Goal: Transaction & Acquisition: Purchase product/service

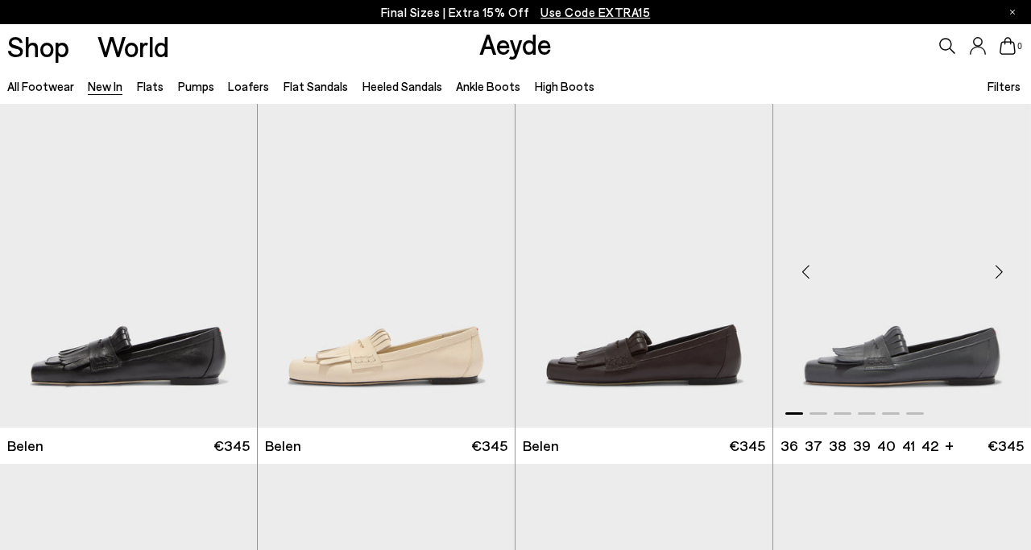
scroll to position [18, 0]
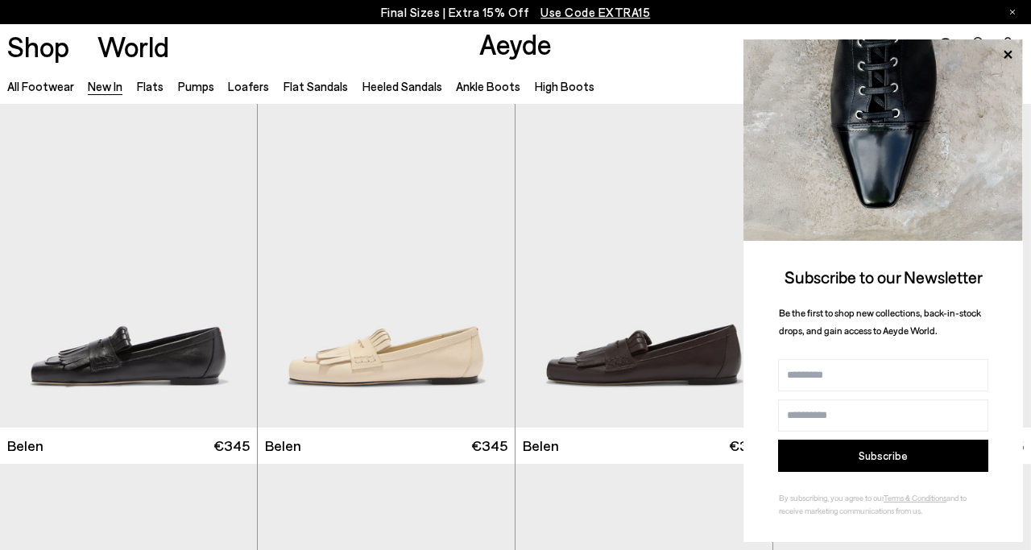
click at [643, 50] on div "Shop World Aeyde 0" at bounding box center [515, 45] width 1031 height 43
click at [1010, 53] on icon at bounding box center [1007, 54] width 21 height 21
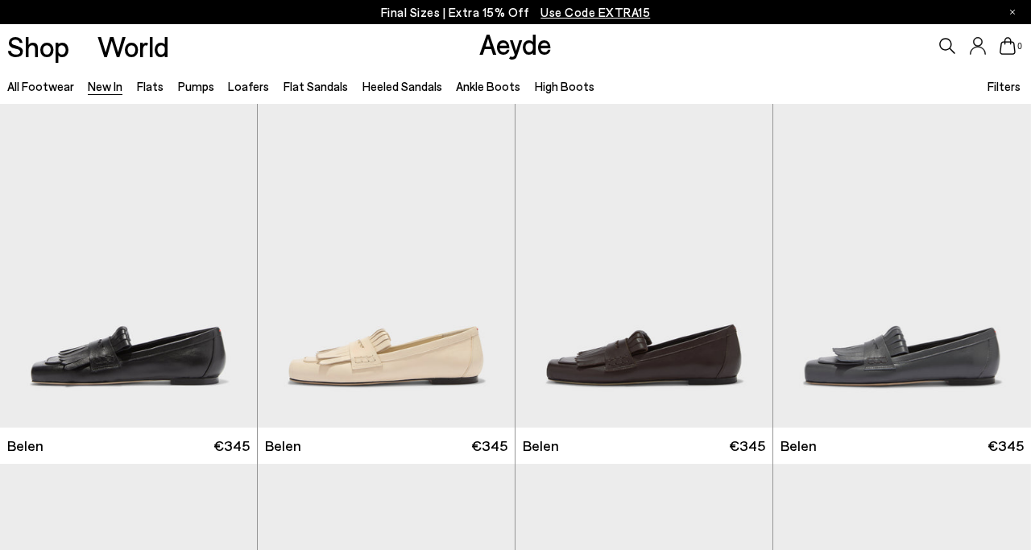
click at [1010, 89] on span "Filters" at bounding box center [1004, 86] width 33 height 14
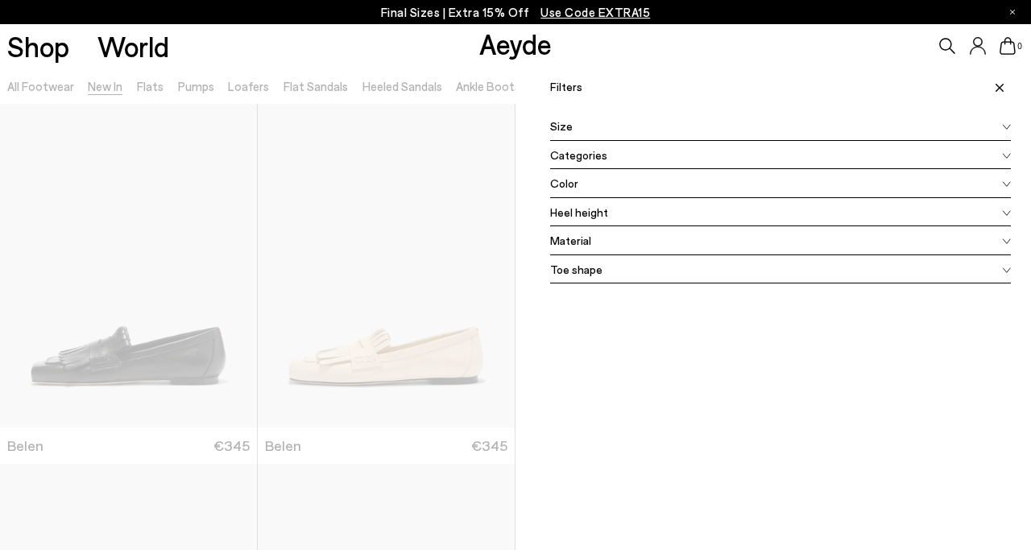
click at [592, 125] on div "Size" at bounding box center [780, 126] width 461 height 29
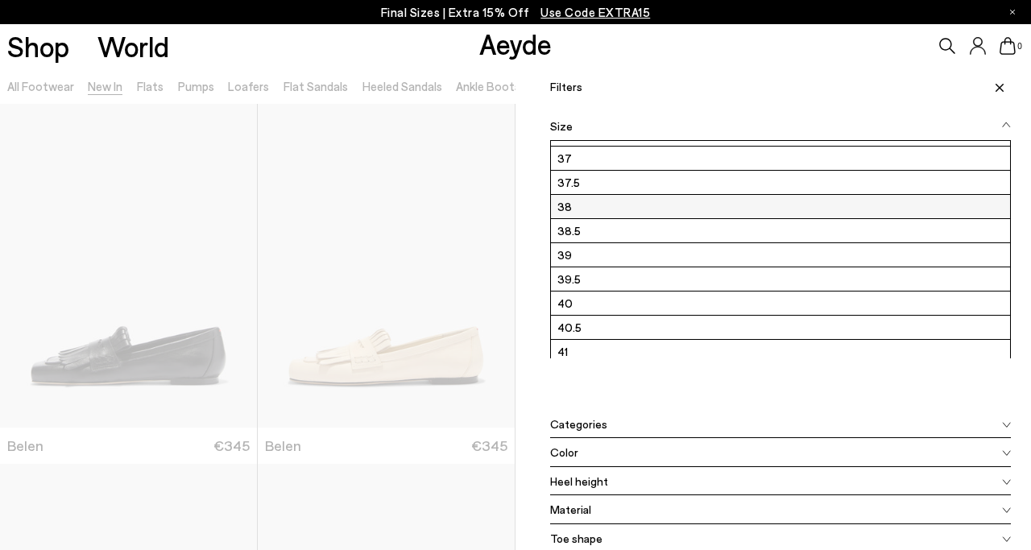
scroll to position [123, 0]
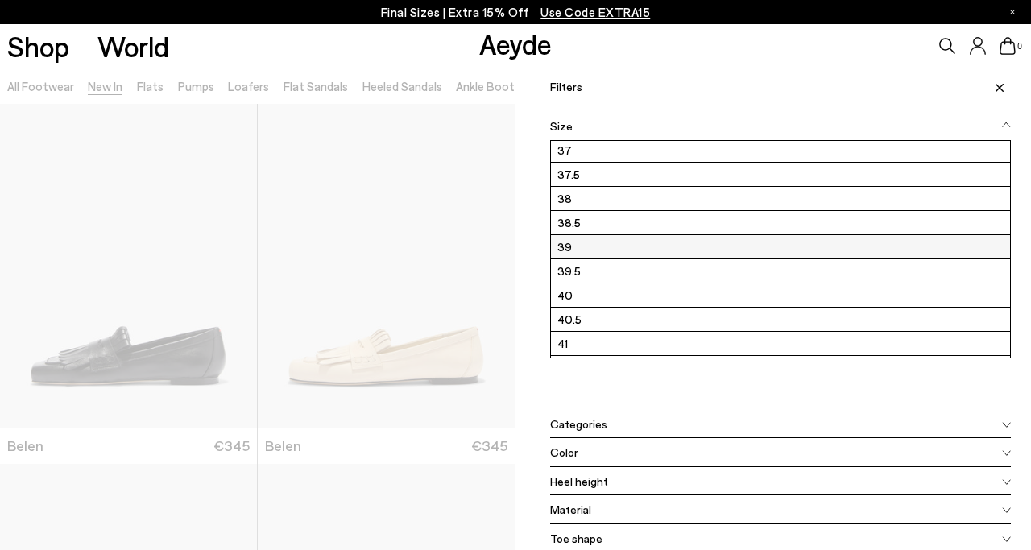
click at [561, 246] on label "39" at bounding box center [780, 246] width 459 height 23
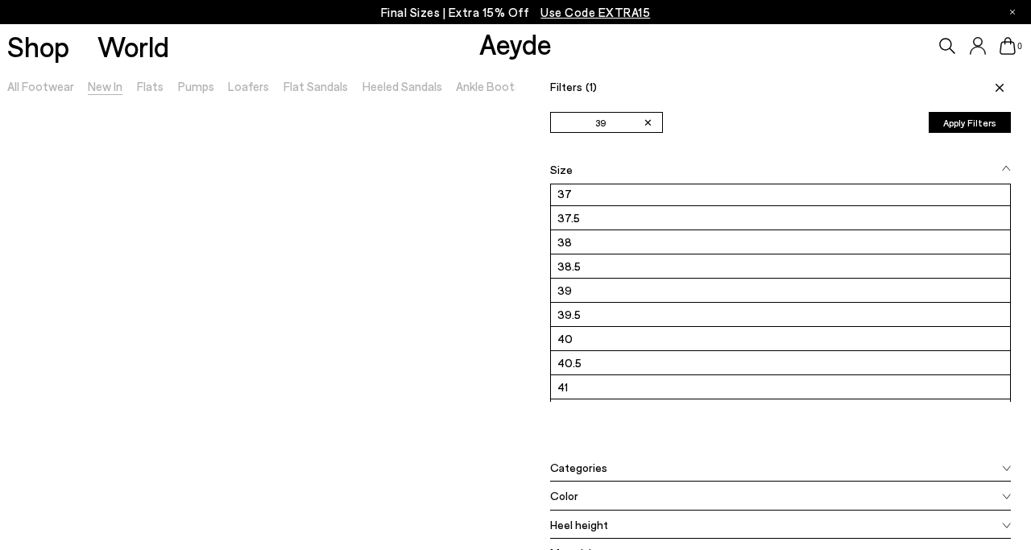
click at [959, 123] on button "Apply Filters" at bounding box center [970, 122] width 82 height 21
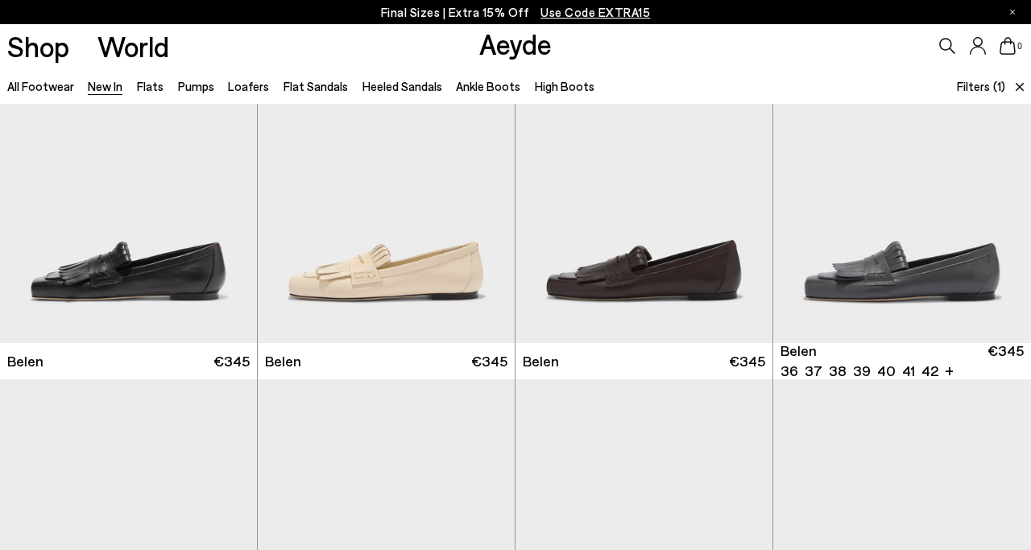
scroll to position [86, 0]
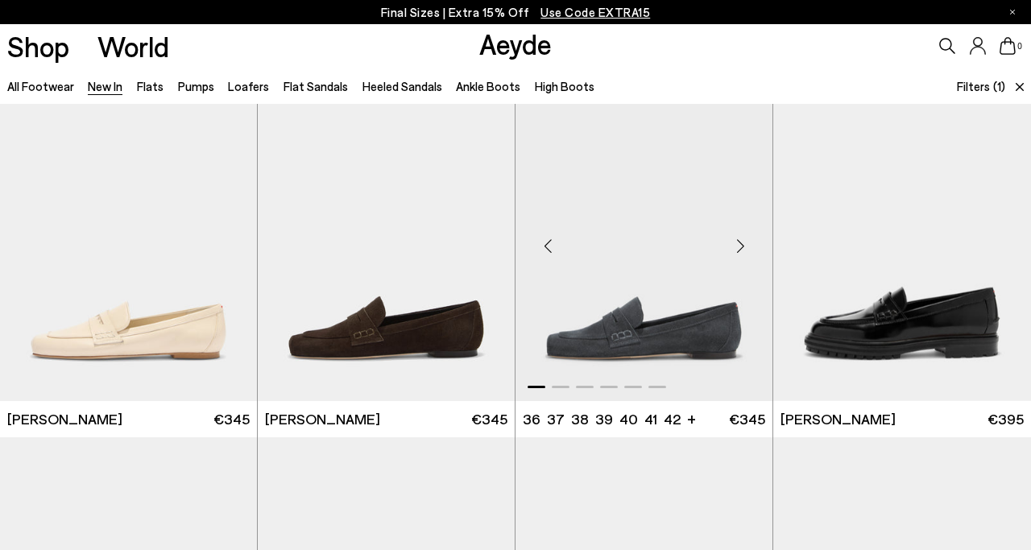
scroll to position [758, 0]
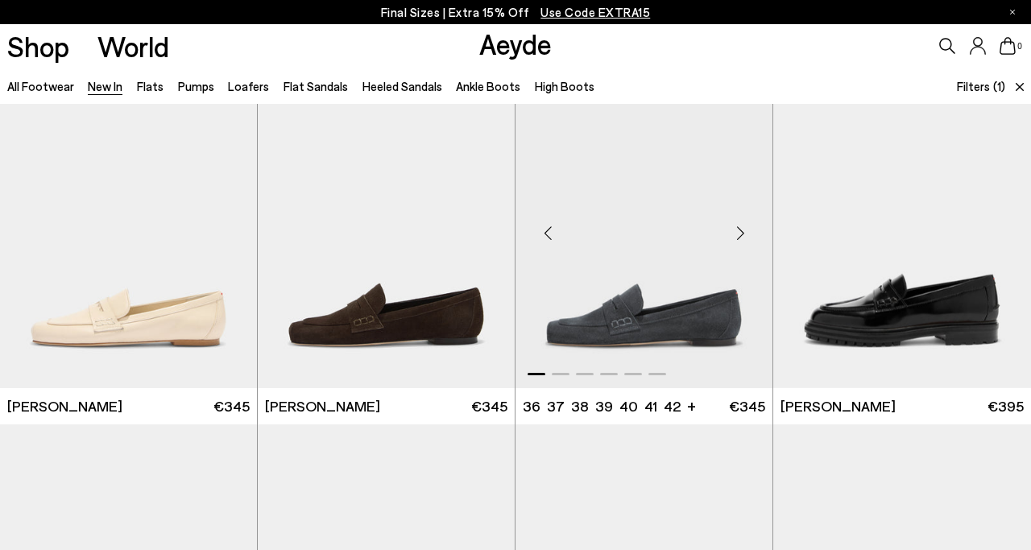
click at [737, 228] on div "Next slide" at bounding box center [740, 233] width 48 height 48
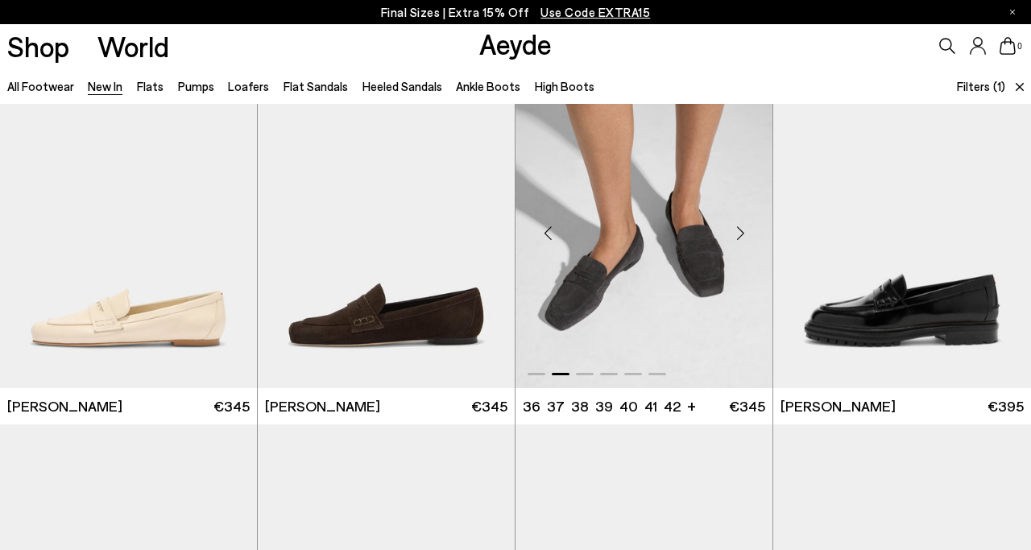
click at [737, 228] on div "Next slide" at bounding box center [740, 233] width 48 height 48
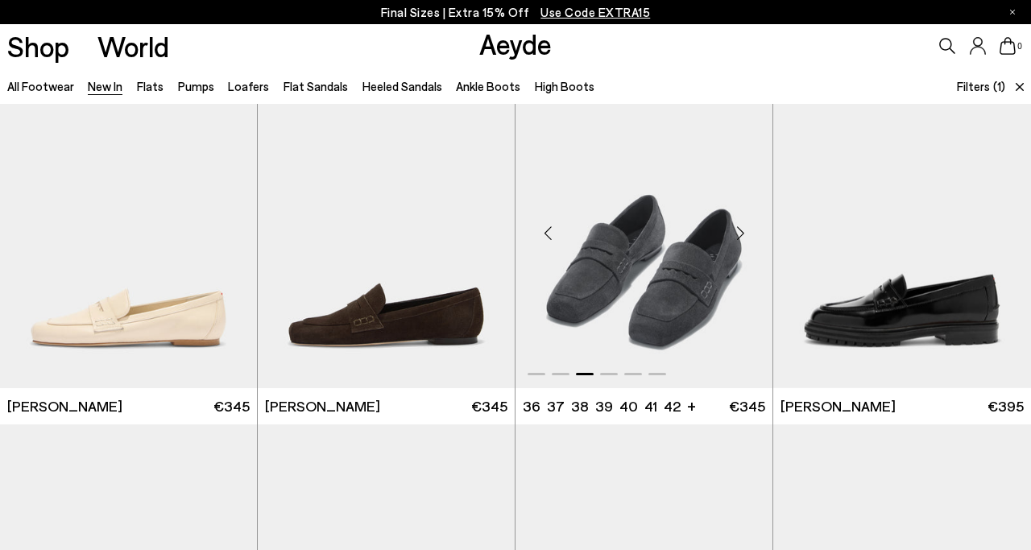
click at [737, 228] on div "Next slide" at bounding box center [740, 233] width 48 height 48
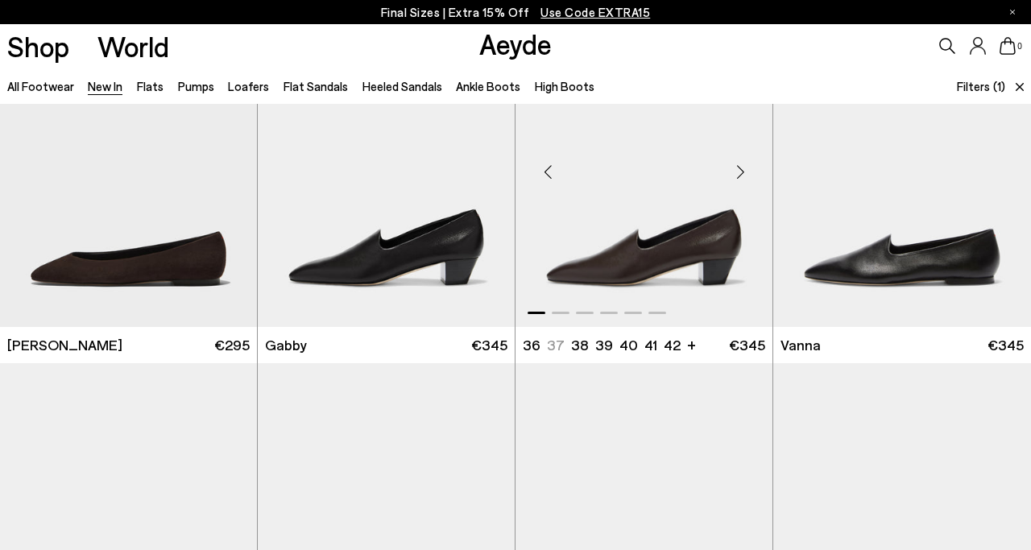
scroll to position [1899, 0]
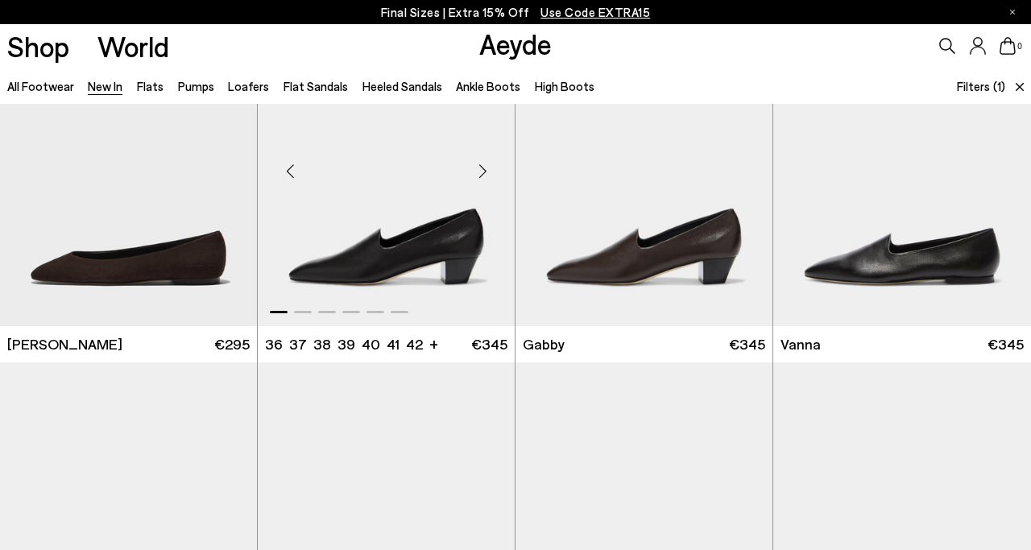
click at [490, 172] on div "Next slide" at bounding box center [482, 171] width 48 height 48
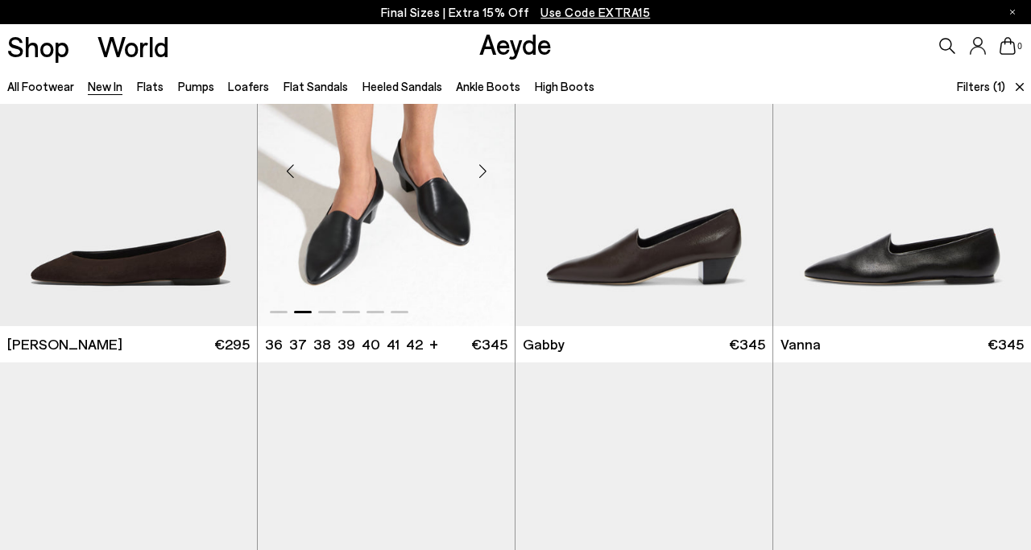
click at [490, 172] on div "Next slide" at bounding box center [482, 171] width 48 height 48
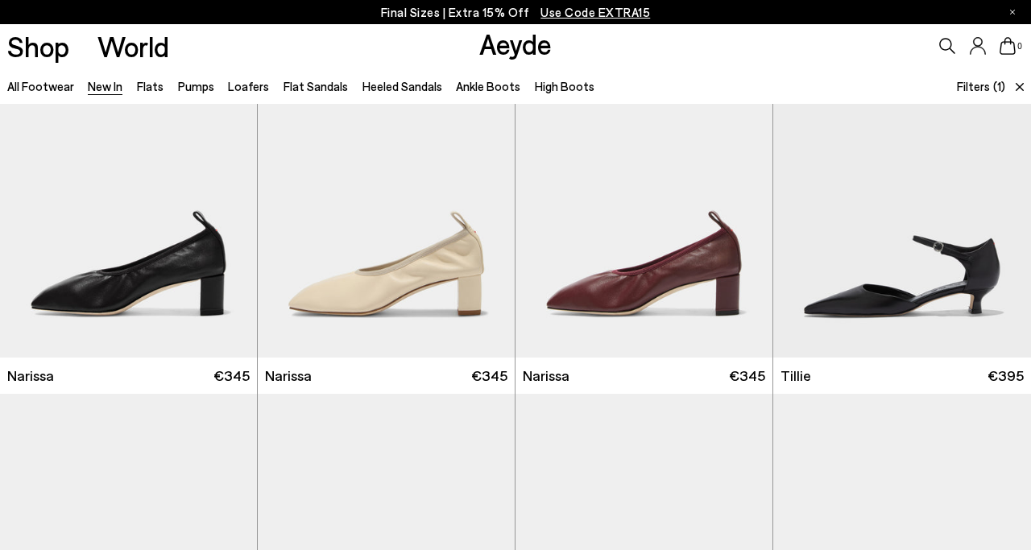
scroll to position [2592, 0]
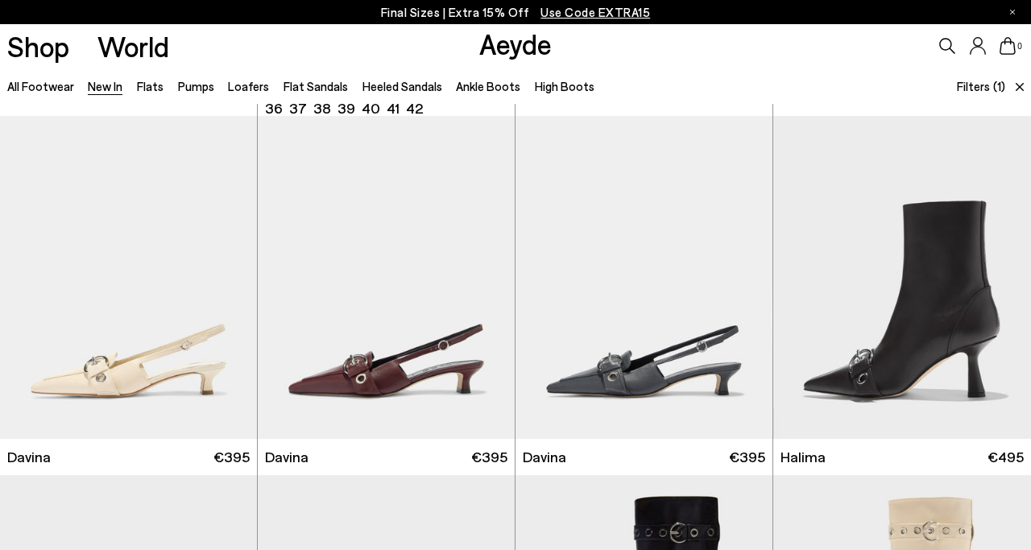
scroll to position [4303, 0]
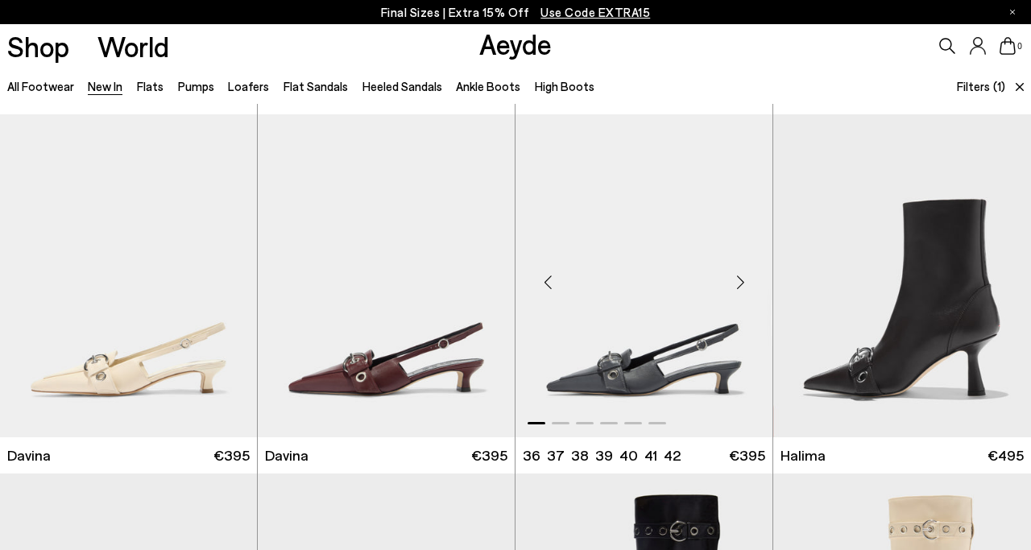
click at [743, 284] on div "Next slide" at bounding box center [740, 283] width 48 height 48
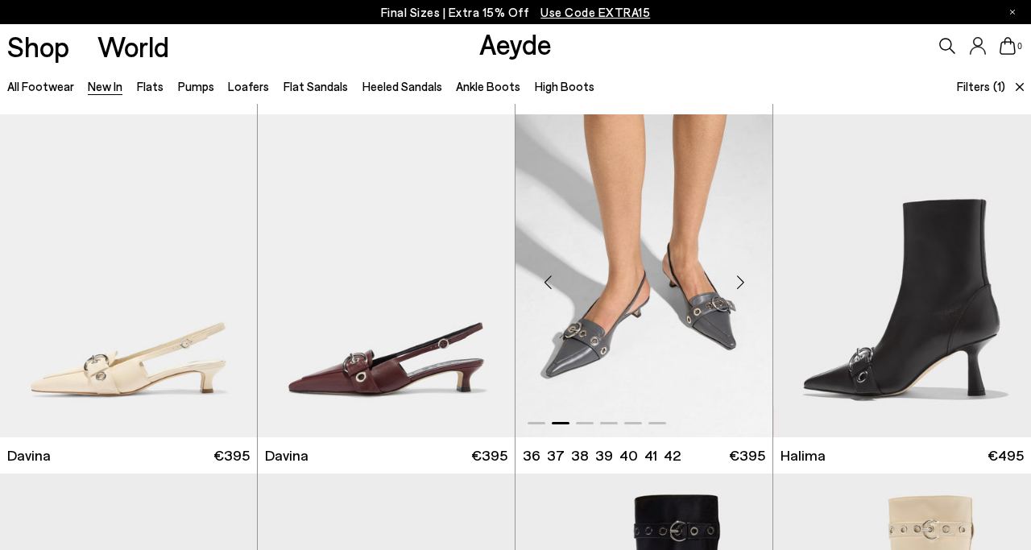
click at [743, 284] on div "Next slide" at bounding box center [740, 283] width 48 height 48
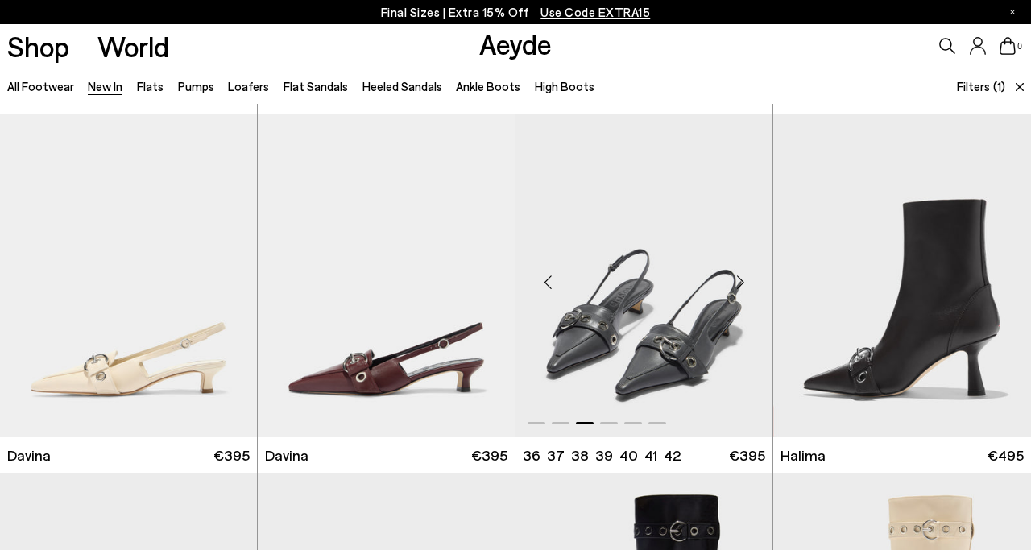
click at [743, 284] on div "Next slide" at bounding box center [740, 283] width 48 height 48
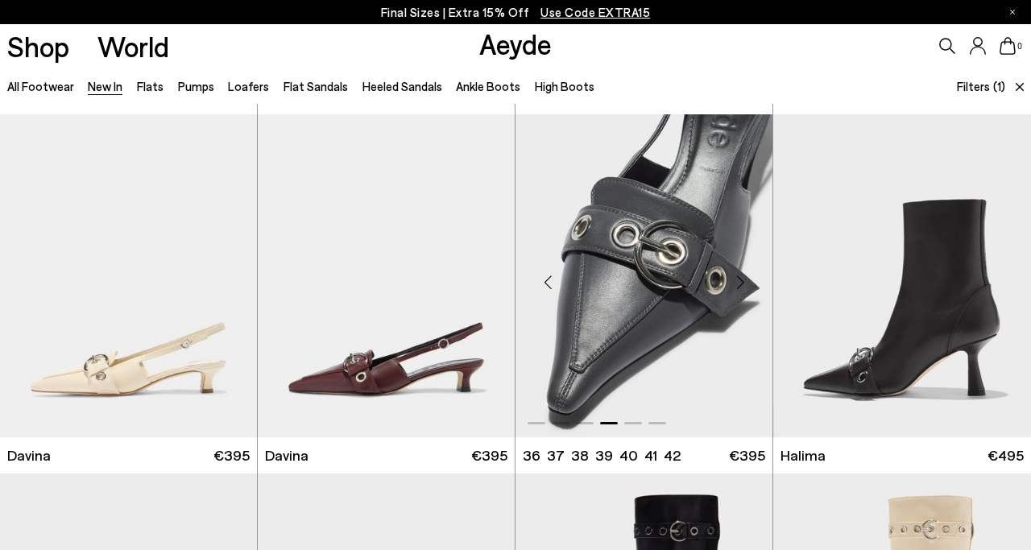
click at [743, 284] on div "Next slide" at bounding box center [740, 283] width 48 height 48
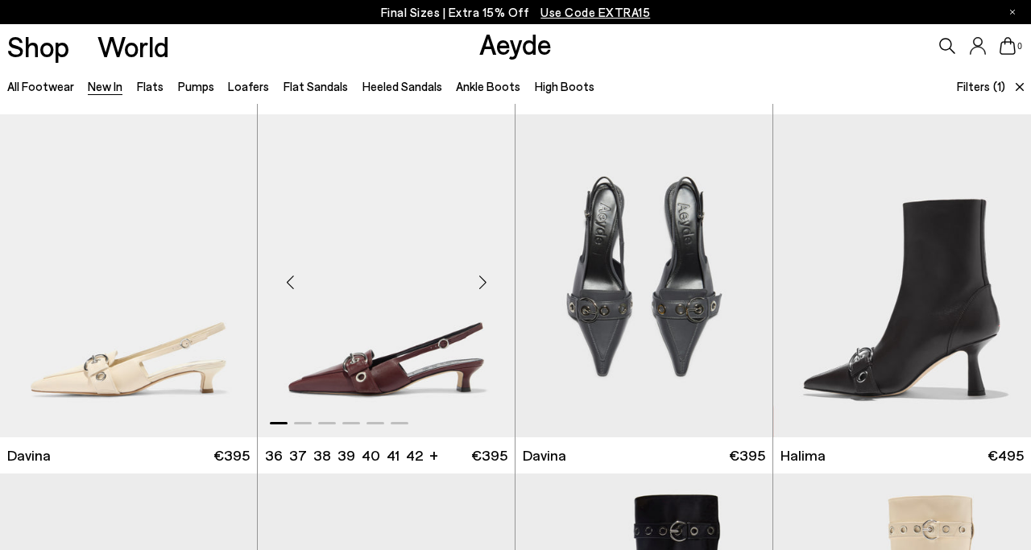
click at [478, 283] on div "Next slide" at bounding box center [482, 283] width 48 height 48
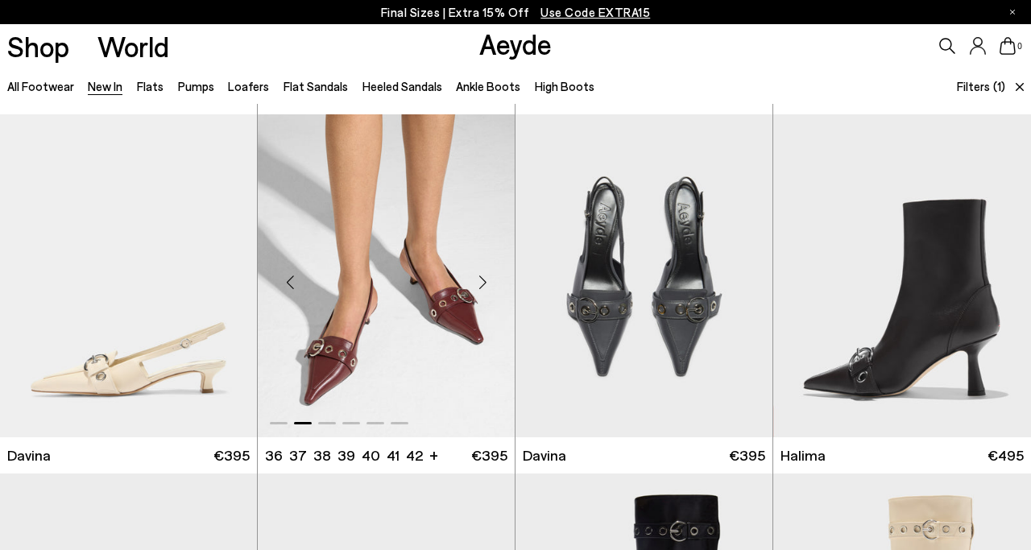
click at [478, 283] on div "Next slide" at bounding box center [482, 283] width 48 height 48
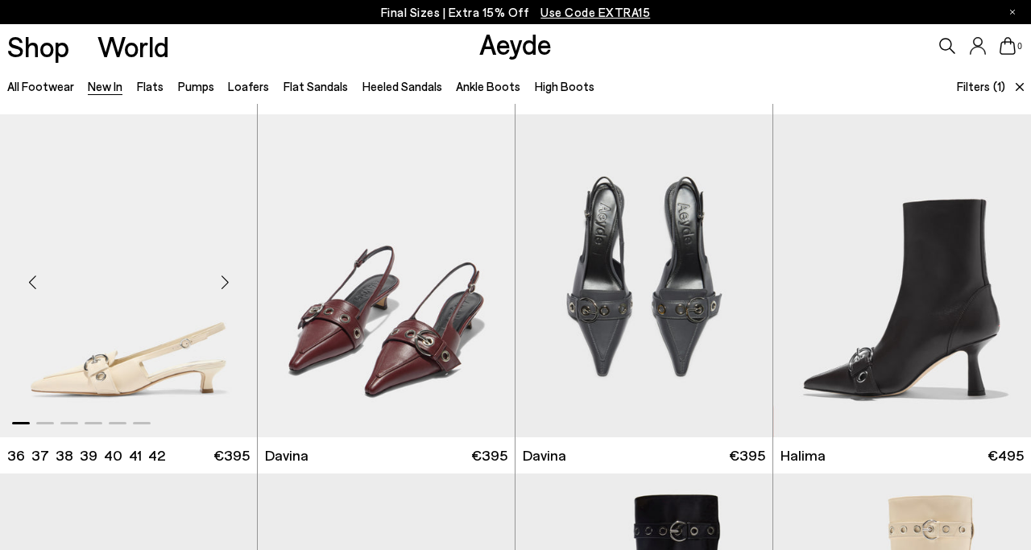
click at [237, 282] on div "Next slide" at bounding box center [225, 283] width 48 height 48
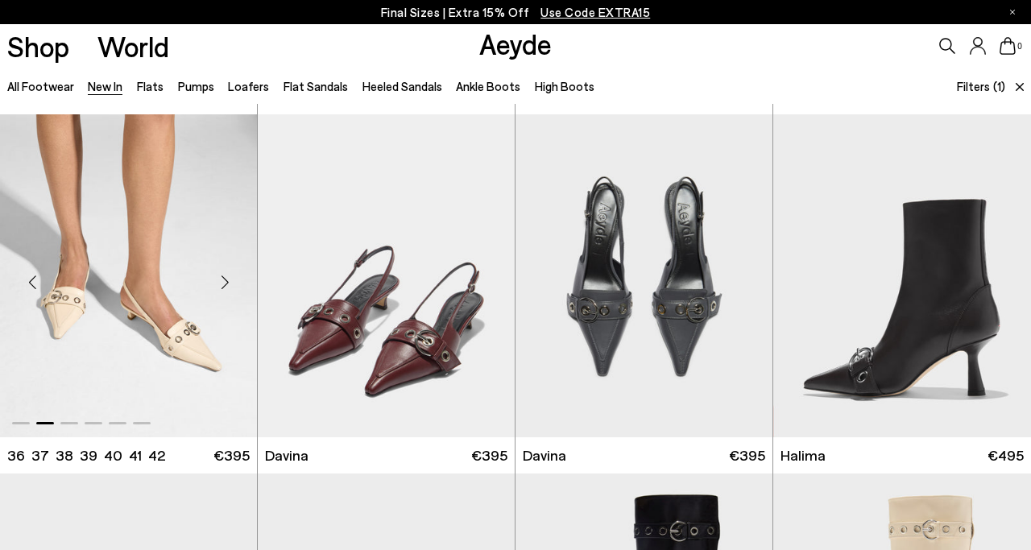
click at [237, 282] on div "Next slide" at bounding box center [225, 283] width 48 height 48
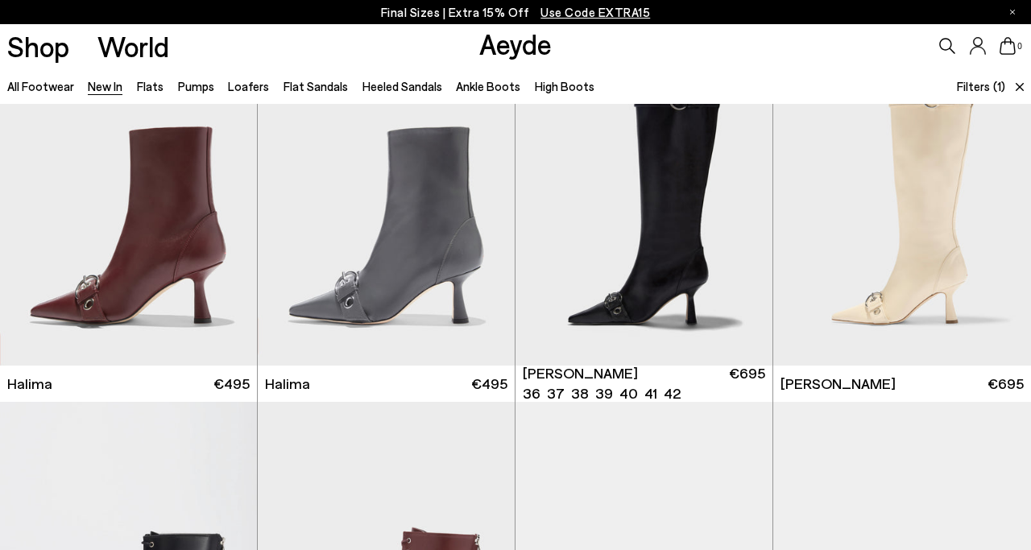
scroll to position [4979, 0]
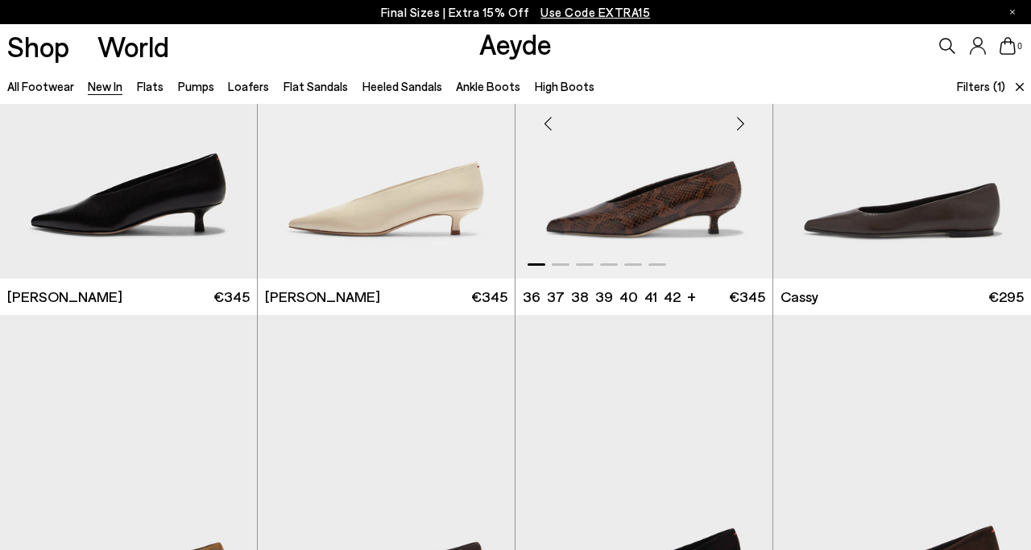
scroll to position [5473, 0]
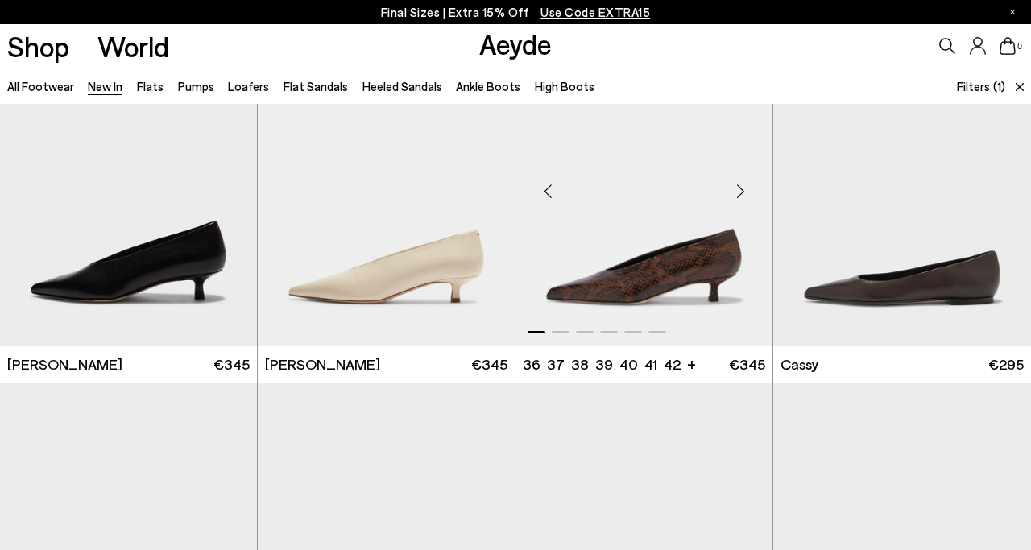
click at [744, 196] on div "Next slide" at bounding box center [740, 191] width 48 height 48
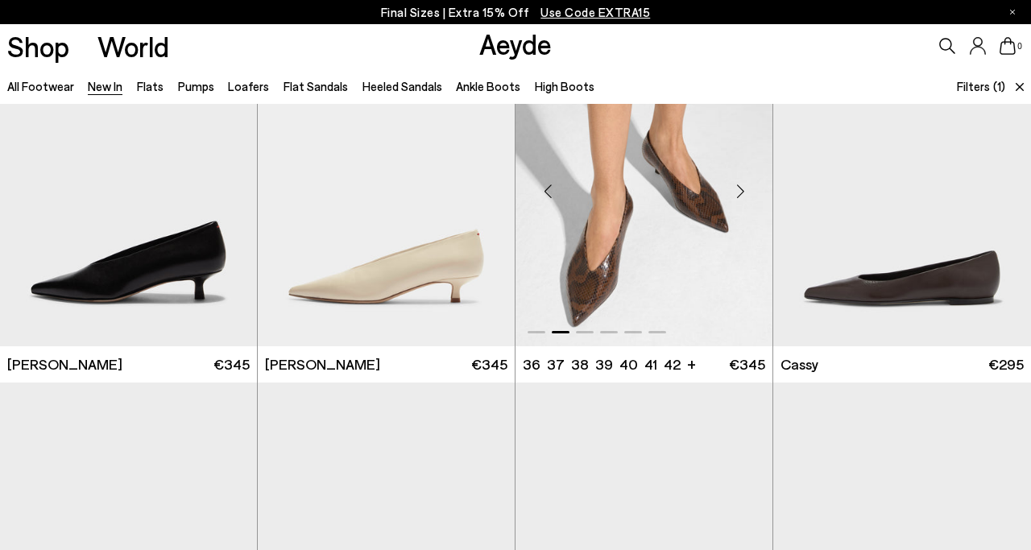
click at [744, 196] on div "Next slide" at bounding box center [740, 191] width 48 height 48
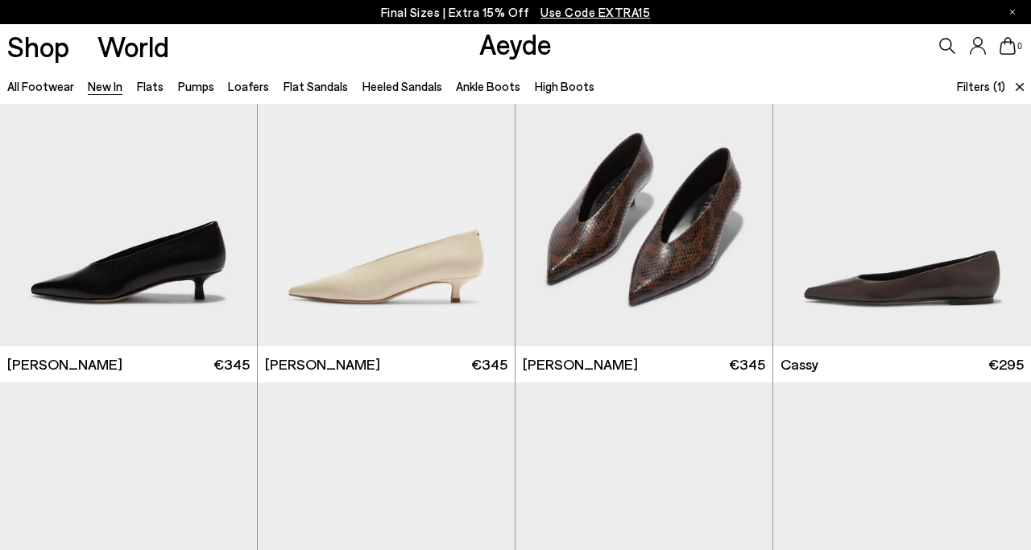
scroll to position [7198, 0]
